Goal: Task Accomplishment & Management: Complete application form

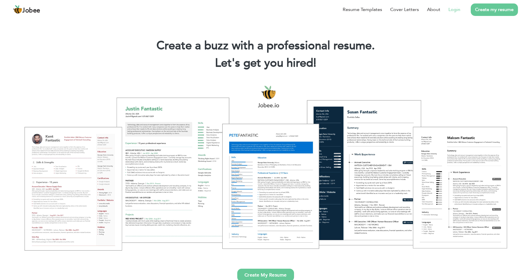
click at [452, 10] on link "Login" at bounding box center [454, 9] width 12 height 7
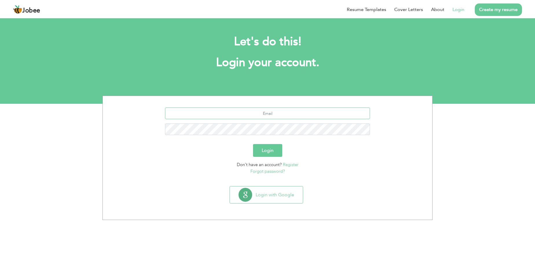
click at [291, 116] on input "text" at bounding box center [267, 113] width 205 height 12
click at [301, 111] on input "text" at bounding box center [267, 113] width 205 height 12
click at [332, 196] on div "Login with Google" at bounding box center [268, 197] width 324 height 22
click at [261, 112] on input "text" at bounding box center [267, 113] width 205 height 12
click at [204, 191] on div "Login with Google" at bounding box center [268, 197] width 324 height 22
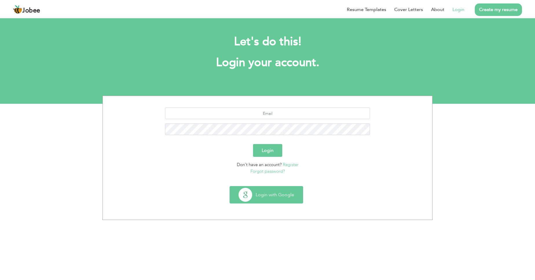
click at [270, 195] on button "Login with Google" at bounding box center [266, 194] width 73 height 17
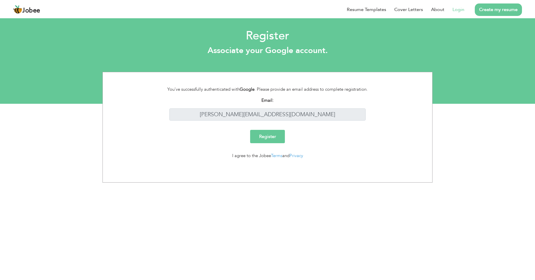
click at [456, 11] on link "Login" at bounding box center [459, 9] width 12 height 7
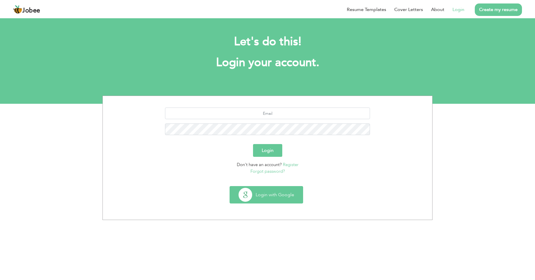
click at [276, 192] on button "Login with Google" at bounding box center [266, 194] width 73 height 17
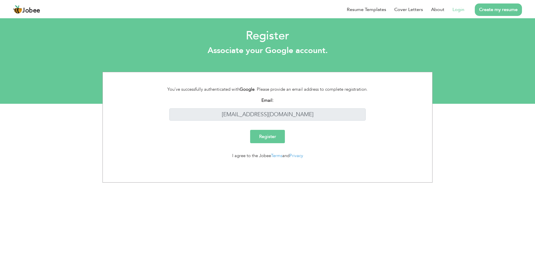
click at [455, 11] on link "Login" at bounding box center [459, 9] width 12 height 7
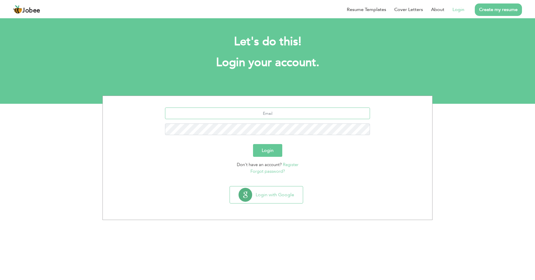
click at [274, 116] on input "text" at bounding box center [267, 113] width 205 height 12
type input "mz.ansari49@gmail.com"
click at [460, 11] on link "Login" at bounding box center [459, 9] width 12 height 7
click at [459, 9] on link "Login" at bounding box center [459, 9] width 12 height 7
click at [267, 198] on button "Login with Google" at bounding box center [266, 194] width 73 height 17
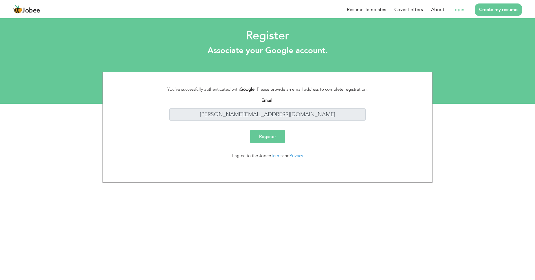
click at [270, 136] on input "Register" at bounding box center [267, 136] width 35 height 13
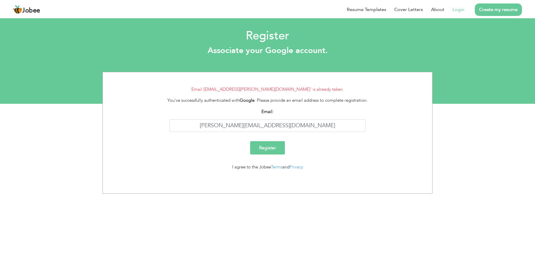
click at [455, 9] on link "Login" at bounding box center [459, 9] width 12 height 7
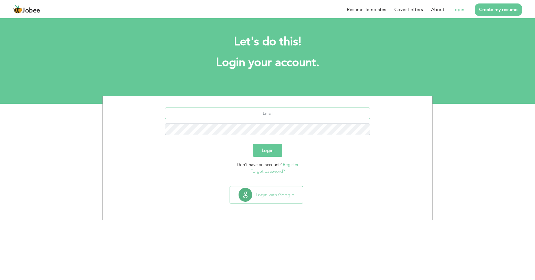
click at [309, 116] on input "text" at bounding box center [267, 113] width 205 height 12
type input "[PERSON_NAME][EMAIL_ADDRESS][DOMAIN_NAME]"
click at [253, 144] on button "Login" at bounding box center [267, 150] width 29 height 13
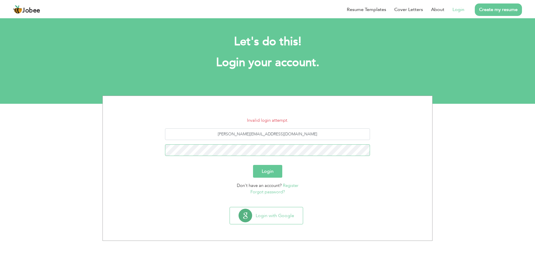
click at [253, 165] on button "Login" at bounding box center [267, 171] width 29 height 13
click at [275, 192] on link "Forgot password?" at bounding box center [268, 192] width 34 height 6
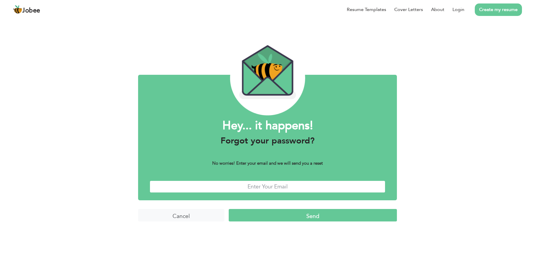
click at [296, 188] on input "text" at bounding box center [268, 186] width 236 height 12
type input "[PERSON_NAME][EMAIL_ADDRESS][DOMAIN_NAME]"
click at [289, 214] on input "Send" at bounding box center [313, 215] width 168 height 12
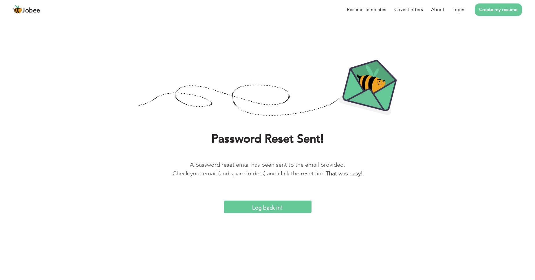
click at [265, 205] on input "Log back in!" at bounding box center [268, 206] width 88 height 12
click at [260, 208] on input "Log back in!" at bounding box center [268, 206] width 88 height 12
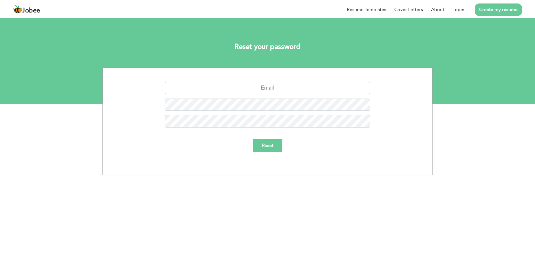
click at [291, 88] on input "text" at bounding box center [267, 88] width 205 height 12
type input "[PERSON_NAME][EMAIL_ADDRESS][DOMAIN_NAME]"
click at [290, 128] on div at bounding box center [267, 123] width 321 height 17
click at [267, 147] on input "Reset" at bounding box center [267, 145] width 29 height 13
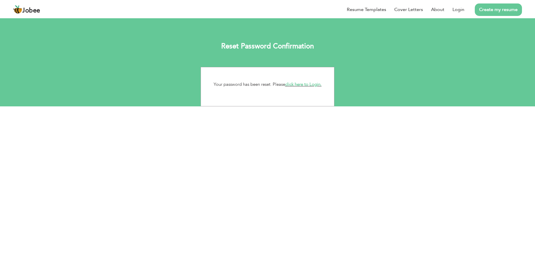
click at [314, 83] on link "click here to Login." at bounding box center [303, 84] width 36 height 6
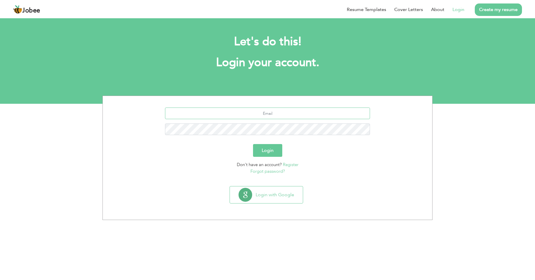
click at [270, 118] on input "text" at bounding box center [267, 113] width 205 height 12
type input "zahid.rasheed8595@gmail.com"
click at [266, 153] on button "Login" at bounding box center [267, 150] width 29 height 13
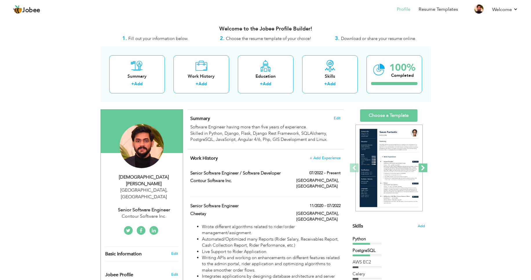
click at [425, 167] on span at bounding box center [423, 167] width 9 height 9
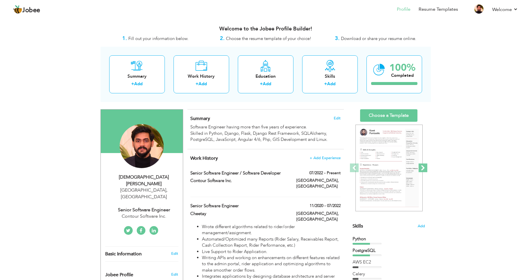
click at [425, 167] on span at bounding box center [423, 167] width 9 height 9
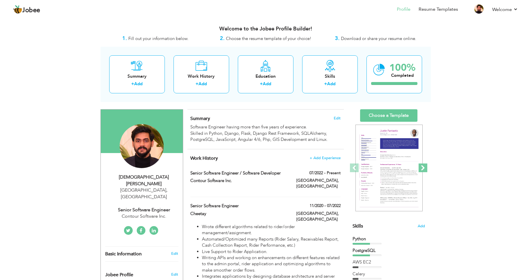
click at [425, 167] on span at bounding box center [423, 167] width 9 height 9
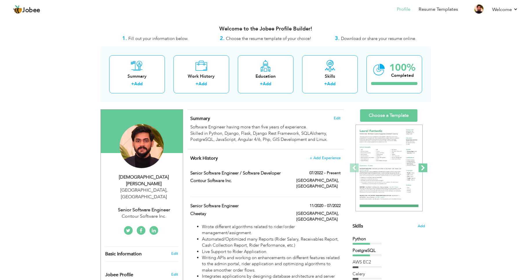
click at [425, 167] on span at bounding box center [423, 167] width 9 height 9
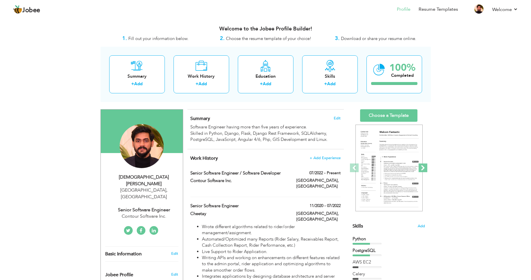
click at [425, 167] on span at bounding box center [423, 167] width 9 height 9
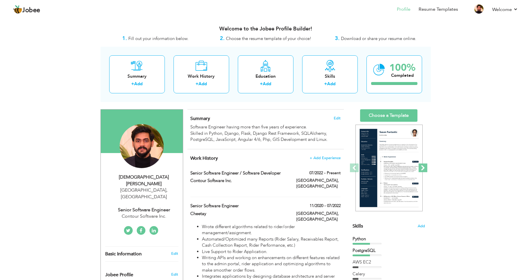
click at [425, 167] on span at bounding box center [423, 167] width 9 height 9
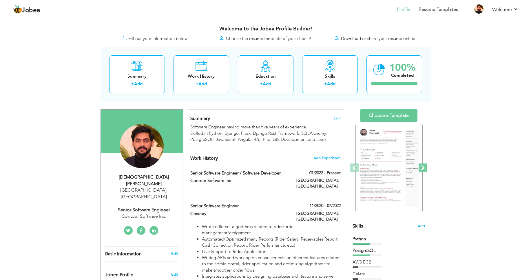
click at [425, 167] on span at bounding box center [423, 167] width 9 height 9
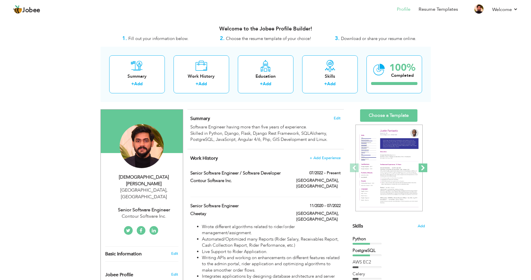
click at [425, 167] on span at bounding box center [423, 167] width 9 height 9
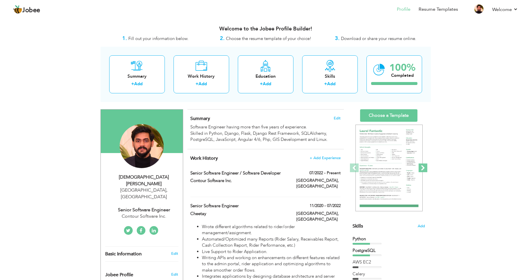
click at [425, 167] on span at bounding box center [423, 167] width 9 height 9
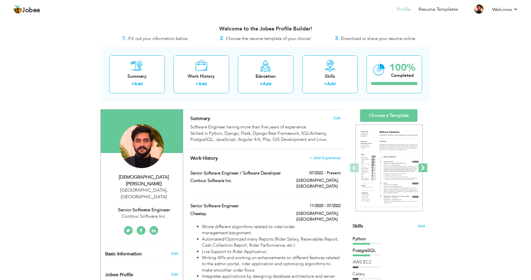
click at [425, 167] on span at bounding box center [423, 167] width 9 height 9
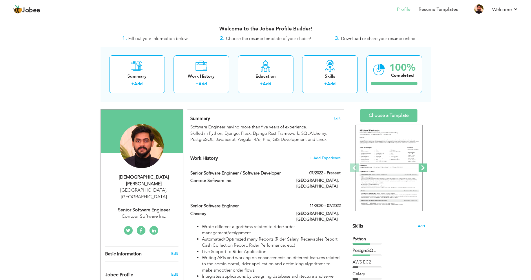
click at [425, 167] on span at bounding box center [423, 167] width 9 height 9
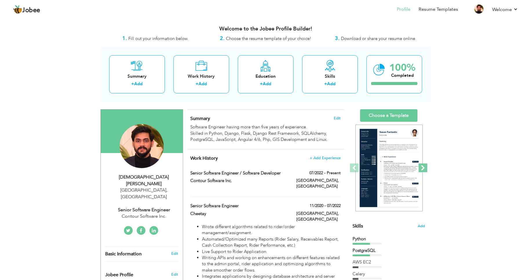
click at [425, 167] on span at bounding box center [423, 167] width 9 height 9
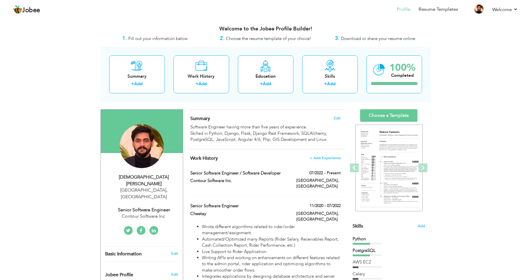
click at [156, 19] on header "Jobee Profile Resume Templates Resume Templates Cover Letters About My Resume W…" at bounding box center [265, 9] width 531 height 19
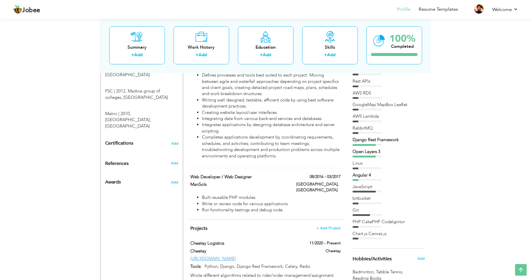
scroll to position [452, 0]
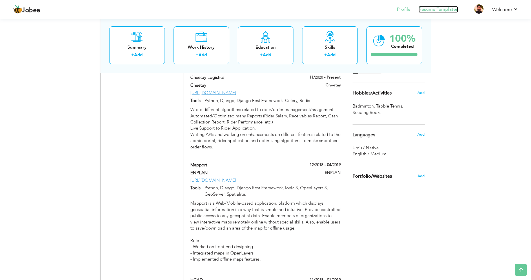
click at [442, 12] on link "Resume Templates" at bounding box center [438, 9] width 39 height 7
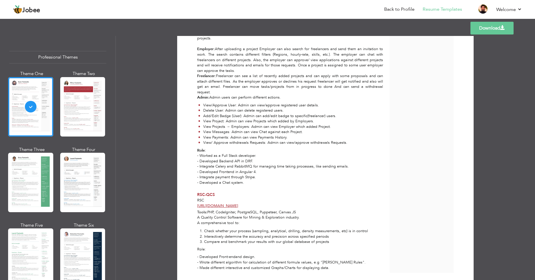
scroll to position [651, 0]
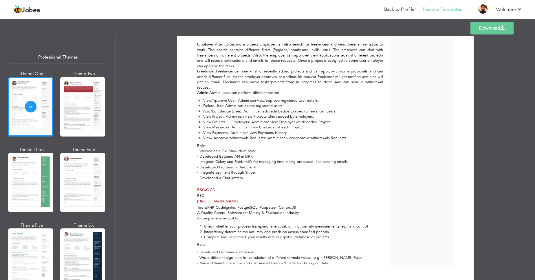
click at [495, 28] on link "Download" at bounding box center [492, 28] width 43 height 13
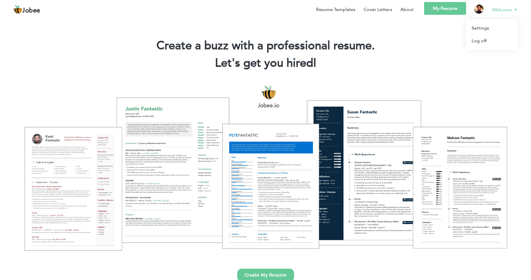
click at [501, 11] on link "Welcome" at bounding box center [505, 9] width 26 height 7
click at [482, 28] on link "Settings" at bounding box center [492, 28] width 52 height 13
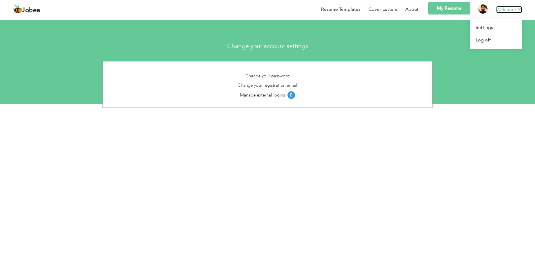
click at [501, 10] on link "Welcome" at bounding box center [509, 9] width 26 height 7
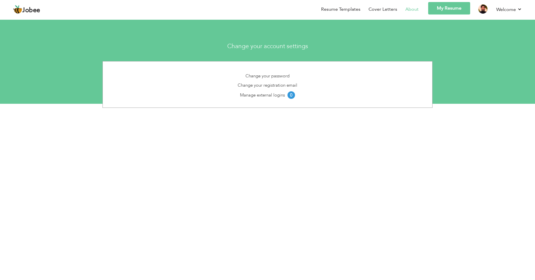
click at [412, 13] on li "About" at bounding box center [407, 10] width 21 height 17
click at [413, 10] on link "About" at bounding box center [411, 9] width 13 height 7
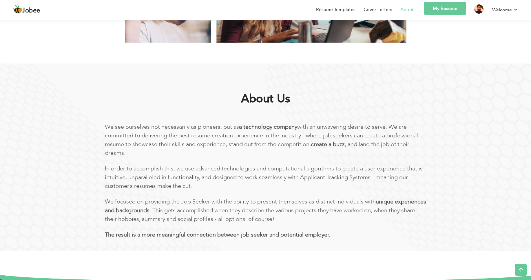
scroll to position [74, 0]
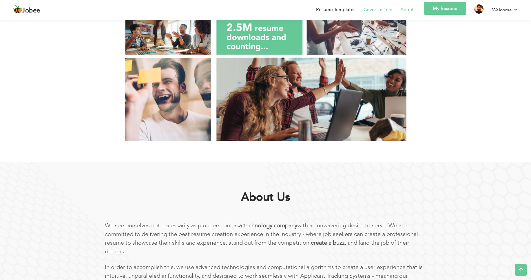
click at [381, 8] on link "Cover Letters" at bounding box center [377, 9] width 29 height 7
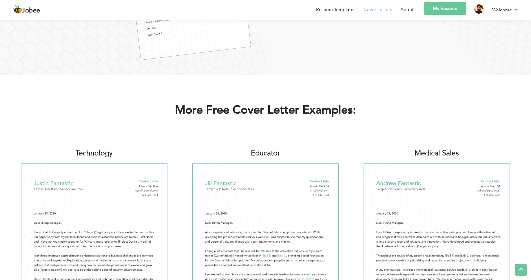
scroll to position [241, 0]
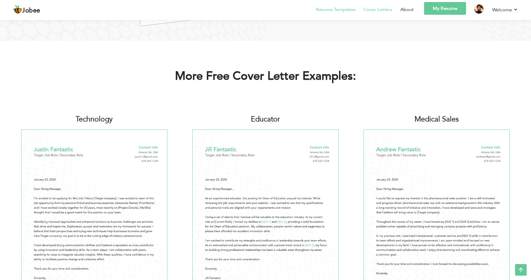
click at [344, 10] on link "Resume Templates" at bounding box center [335, 9] width 39 height 7
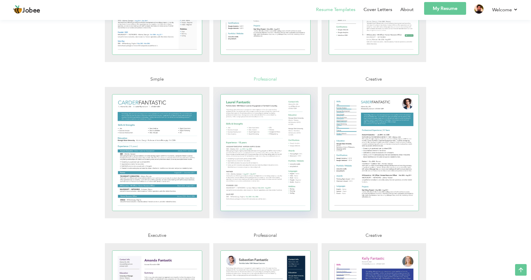
scroll to position [1286, 0]
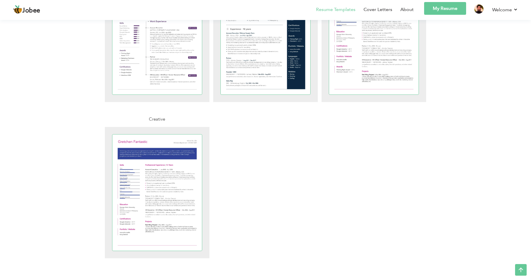
click at [445, 11] on link "My Resume" at bounding box center [445, 8] width 42 height 13
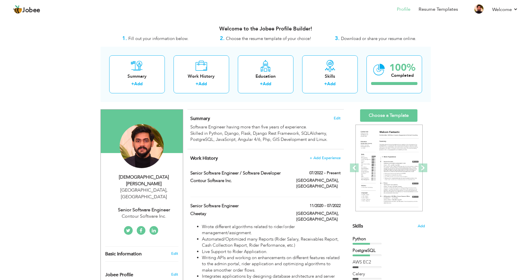
click at [150, 36] on span "Fill out your information below." at bounding box center [158, 39] width 60 height 6
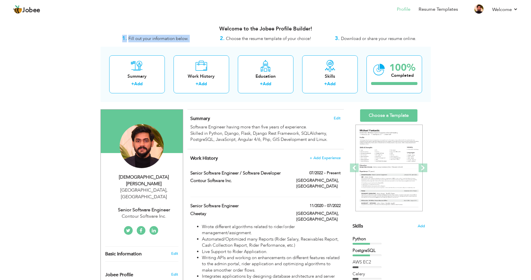
click at [150, 36] on span "Fill out your information below." at bounding box center [158, 39] width 60 height 6
click at [240, 33] on div "Welcome to the Jobee Profile Builder!" at bounding box center [266, 27] width 330 height 14
click at [279, 39] on span "Choose the resume template of your choice!" at bounding box center [268, 39] width 85 height 6
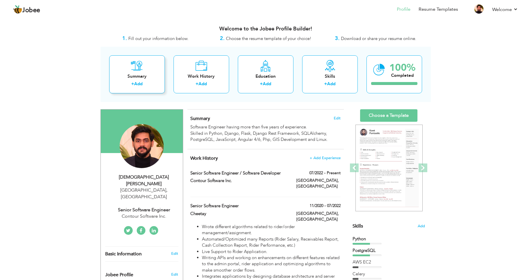
click at [130, 72] on div "Summary + Add" at bounding box center [137, 74] width 56 height 38
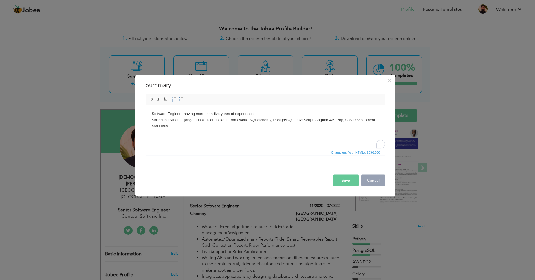
click at [372, 181] on button "Cancel" at bounding box center [373, 181] width 24 height 12
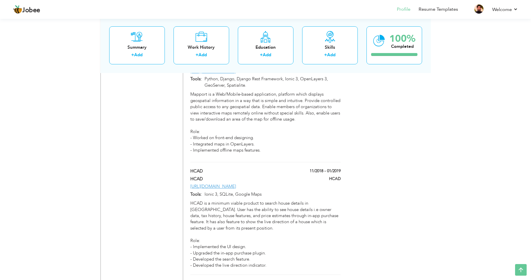
scroll to position [660, 0]
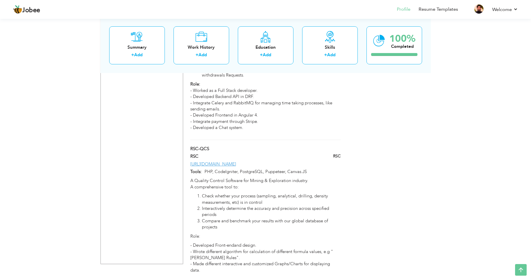
click at [525, 271] on icon at bounding box center [521, 270] width 12 height 12
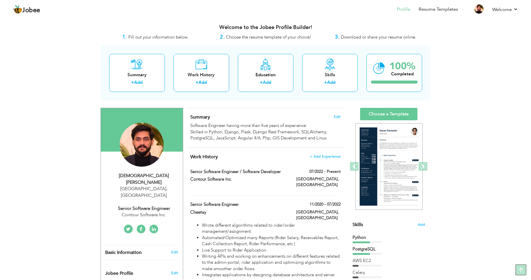
scroll to position [0, 0]
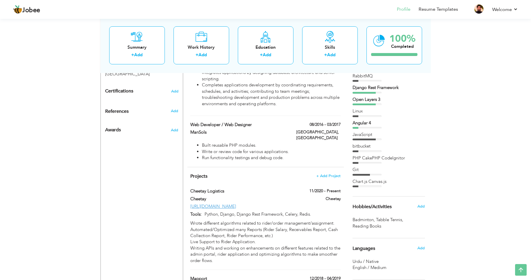
scroll to position [278, 0]
